Goal: Task Accomplishment & Management: Use online tool/utility

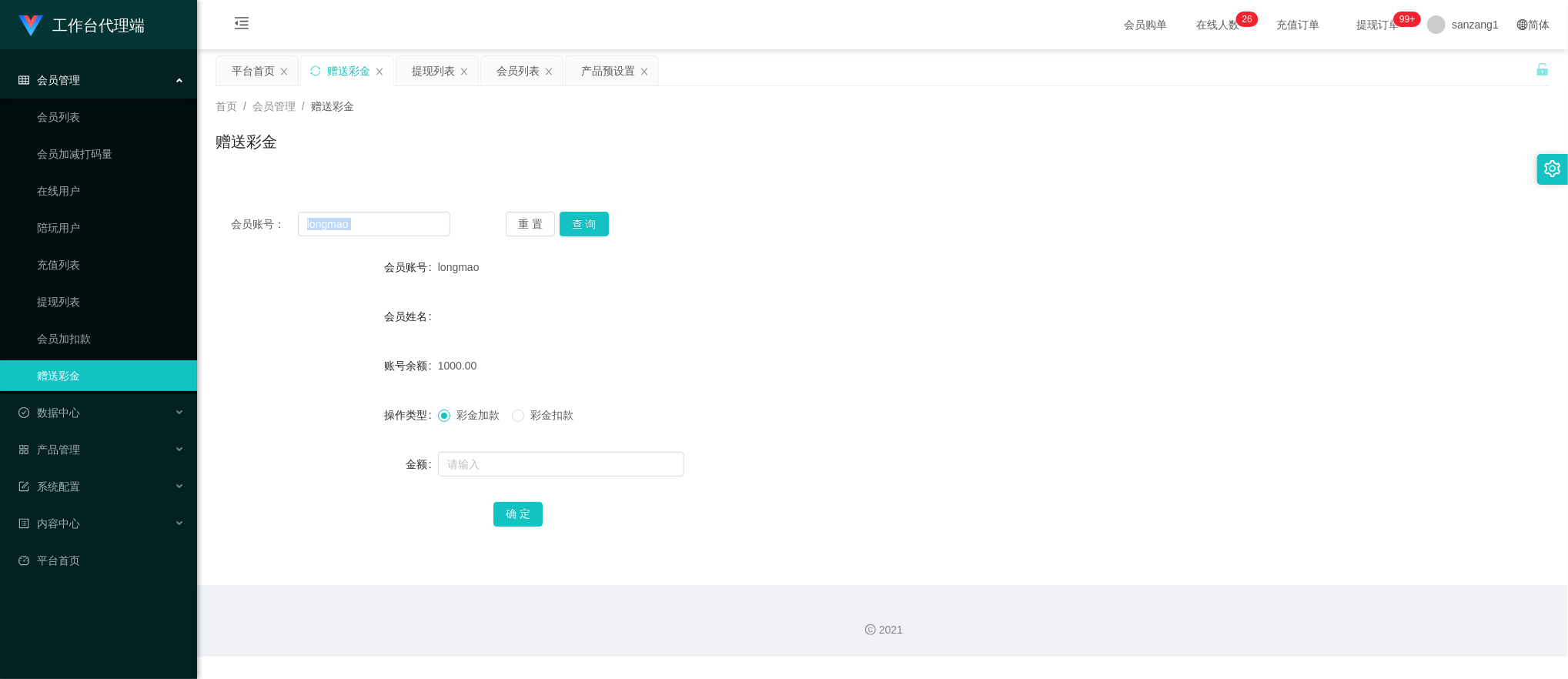
drag, startPoint x: 314, startPoint y: 231, endPoint x: 294, endPoint y: 231, distance: 20.0
click at [294, 231] on div "会员账号： longmao 重 置 查 询 会员账号 longmao 会员姓名 账号余额 1000.00 操作类型 彩金加款 彩金扣款 金额 确 定" at bounding box center [883, 379] width 1334 height 367
click at [368, 212] on input "longmao" at bounding box center [375, 224] width 153 height 25
click at [368, 213] on input "longmao" at bounding box center [375, 224] width 153 height 25
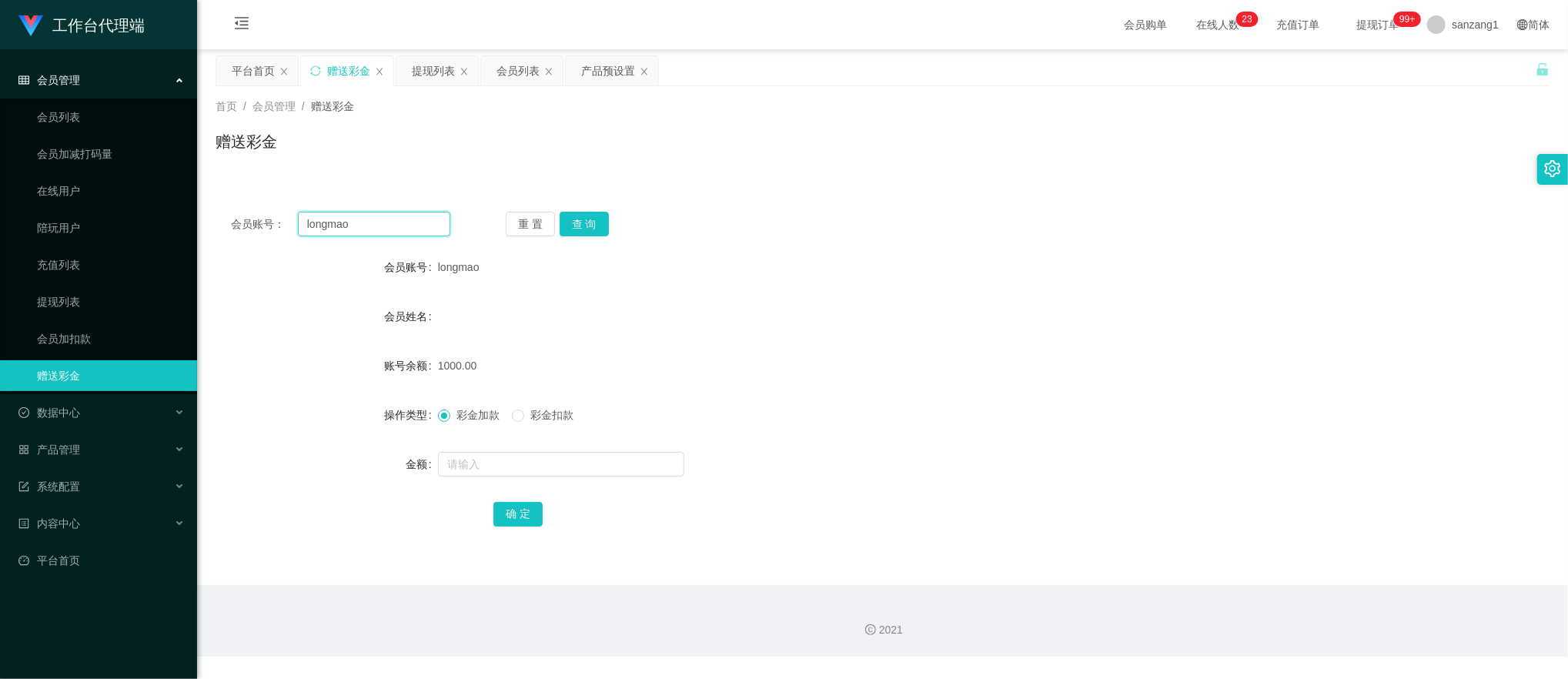
paste input "86984158"
type input "86984158"
click at [586, 220] on button "查 询" at bounding box center [585, 224] width 50 height 25
click at [478, 447] on form "会员账号 86984158 会员姓名 账号余额 7810.00 操作类型 彩金加款 彩金扣款 金额 确 定" at bounding box center [883, 390] width 1334 height 277
click at [475, 453] on input "text" at bounding box center [561, 464] width 246 height 25
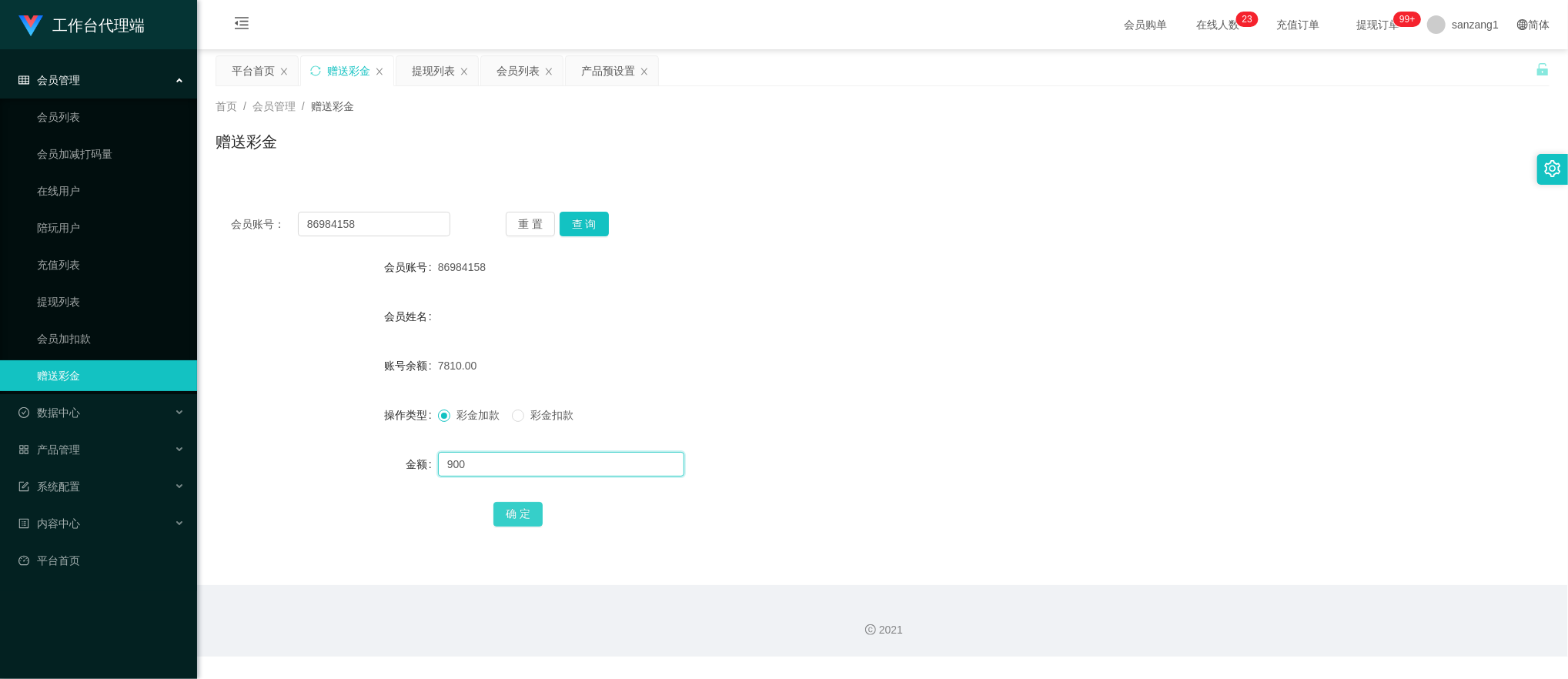
type input "900"
click at [514, 516] on button "确 定" at bounding box center [518, 514] width 50 height 25
